Goal: Task Accomplishment & Management: Use online tool/utility

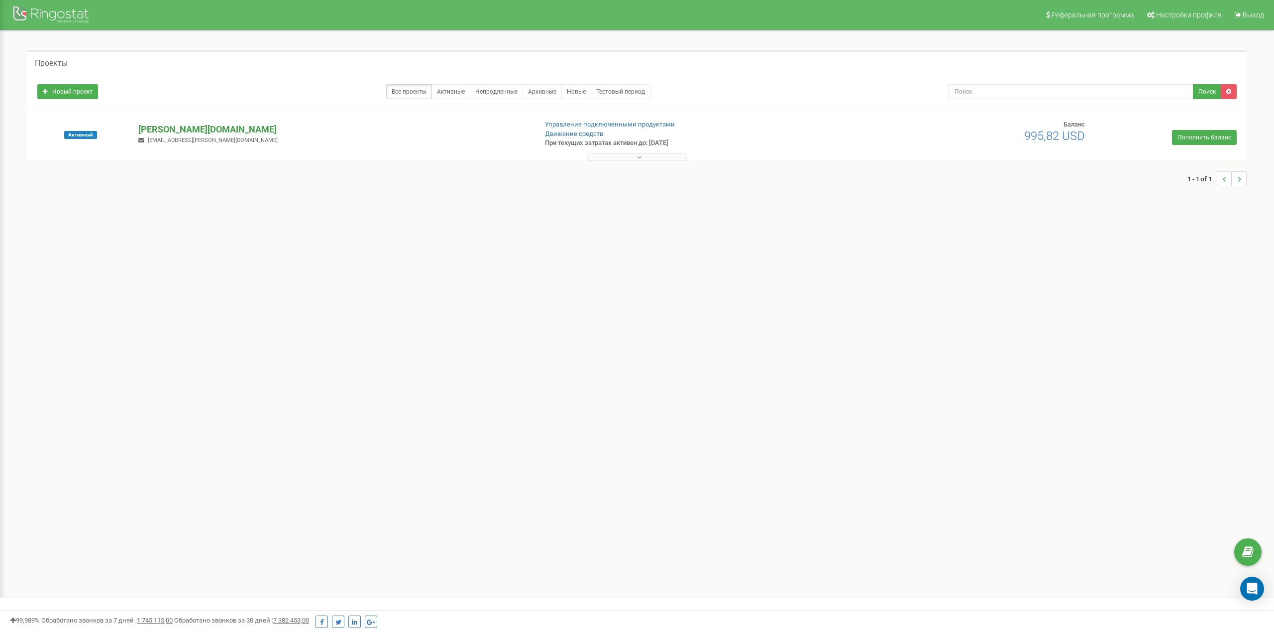
click at [178, 125] on p "[PERSON_NAME][DOMAIN_NAME]" at bounding box center [333, 129] width 390 height 13
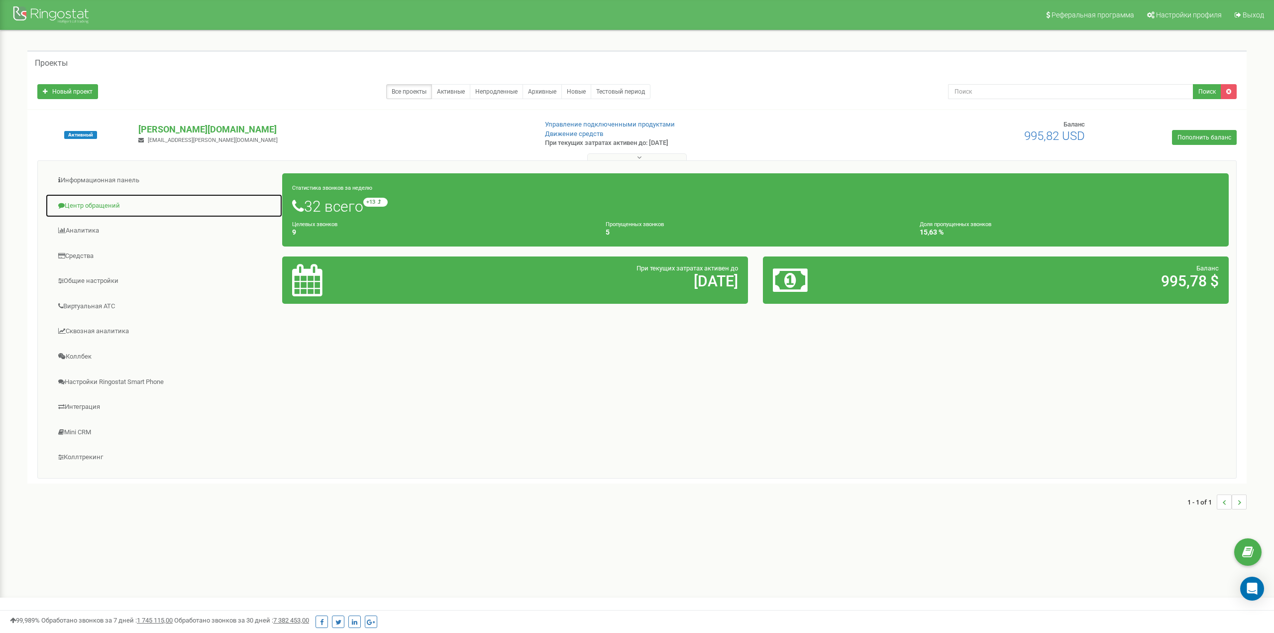
click at [87, 205] on link "Центр обращений" at bounding box center [163, 206] width 237 height 24
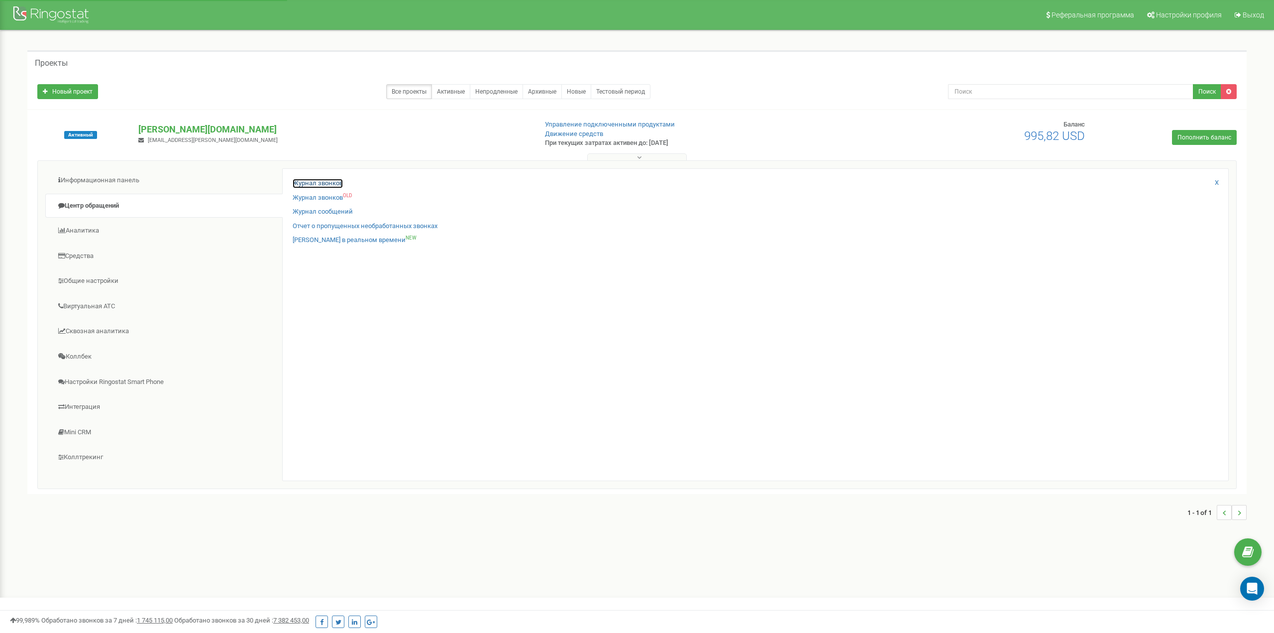
click at [320, 183] on link "Журнал звонков" at bounding box center [318, 183] width 50 height 9
